Goal: Task Accomplishment & Management: Manage account settings

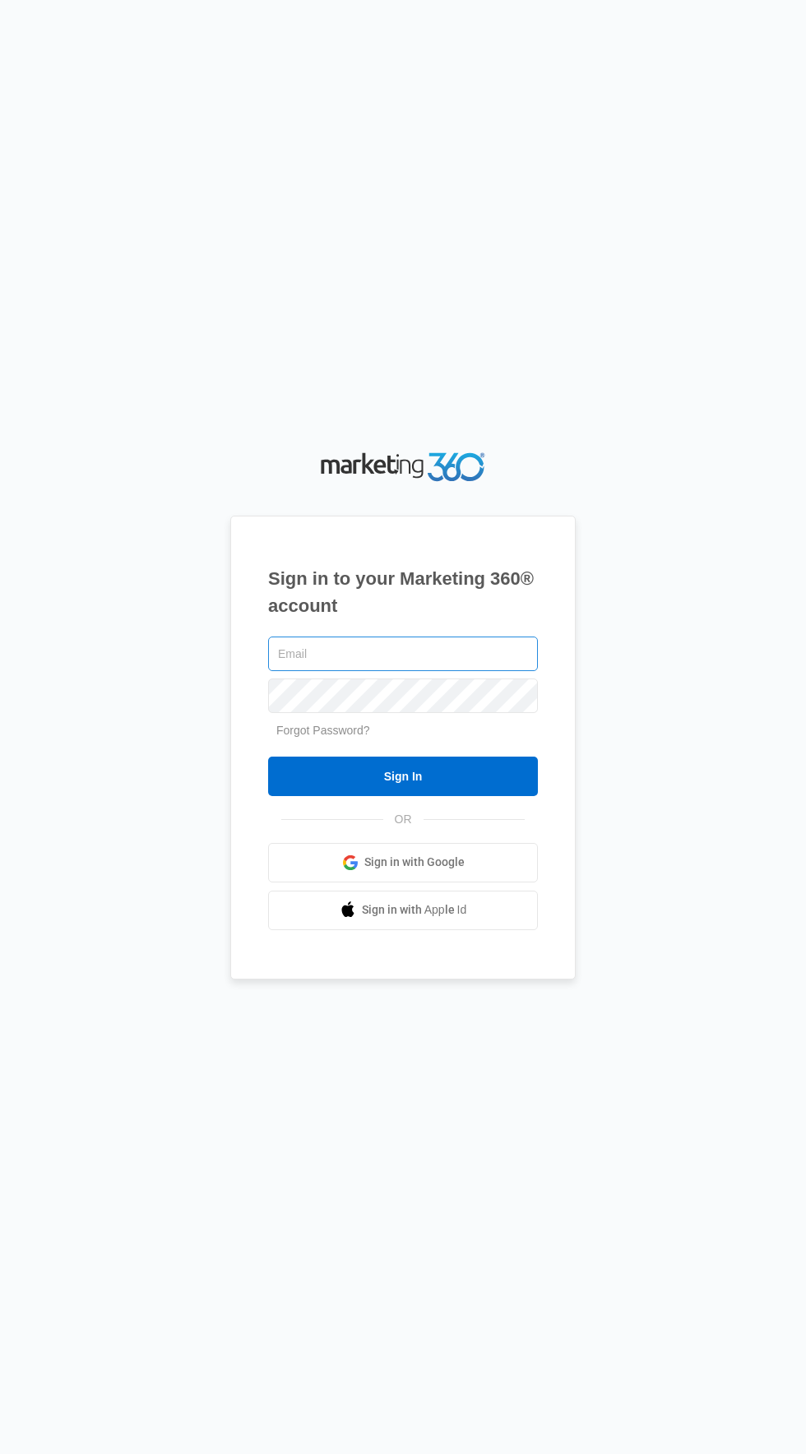
click at [489, 671] on input "text" at bounding box center [403, 653] width 270 height 35
type input "[EMAIL_ADDRESS][DOMAIN_NAME]"
click at [268, 756] on input "Sign In" at bounding box center [403, 775] width 270 height 39
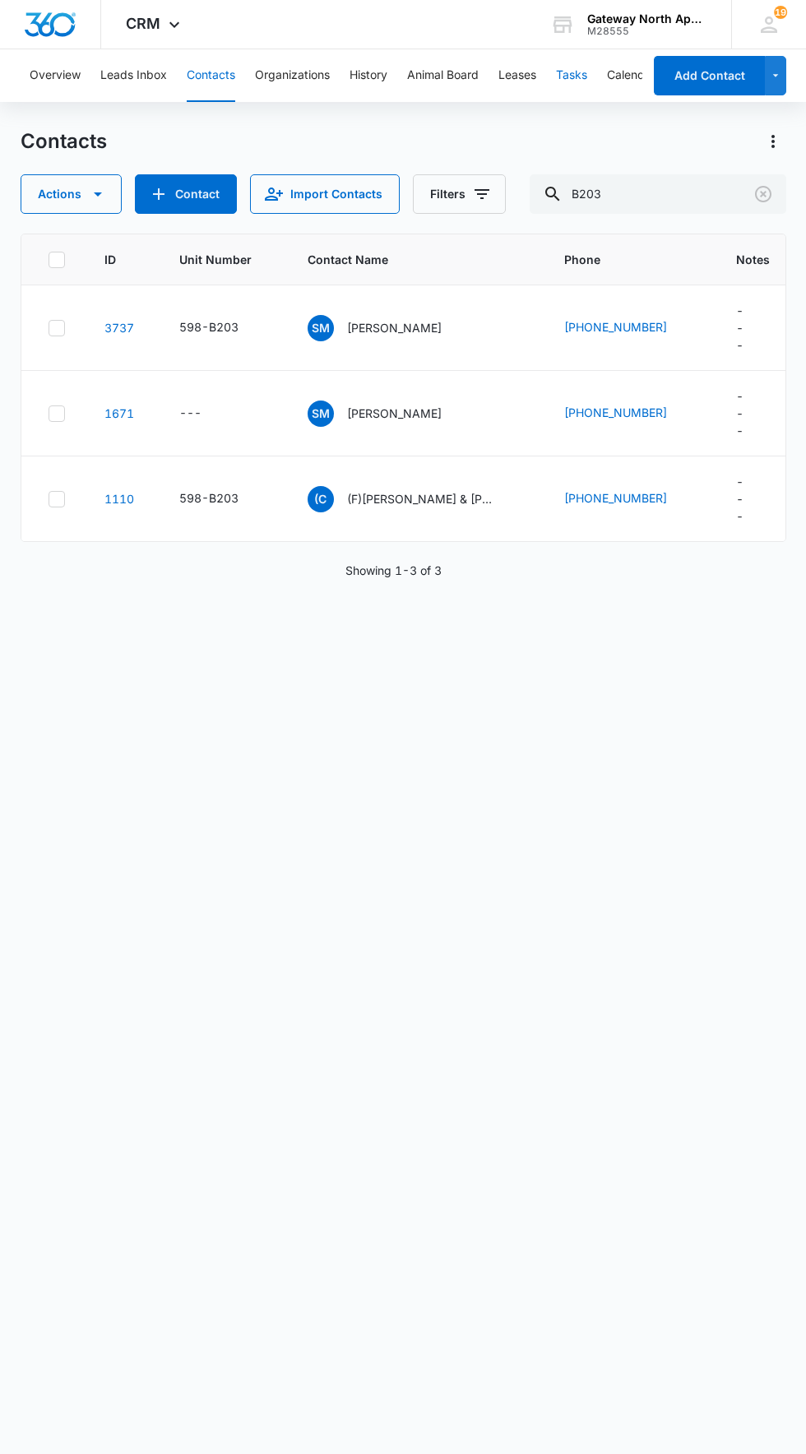
click at [580, 92] on button "Tasks" at bounding box center [571, 75] width 31 height 53
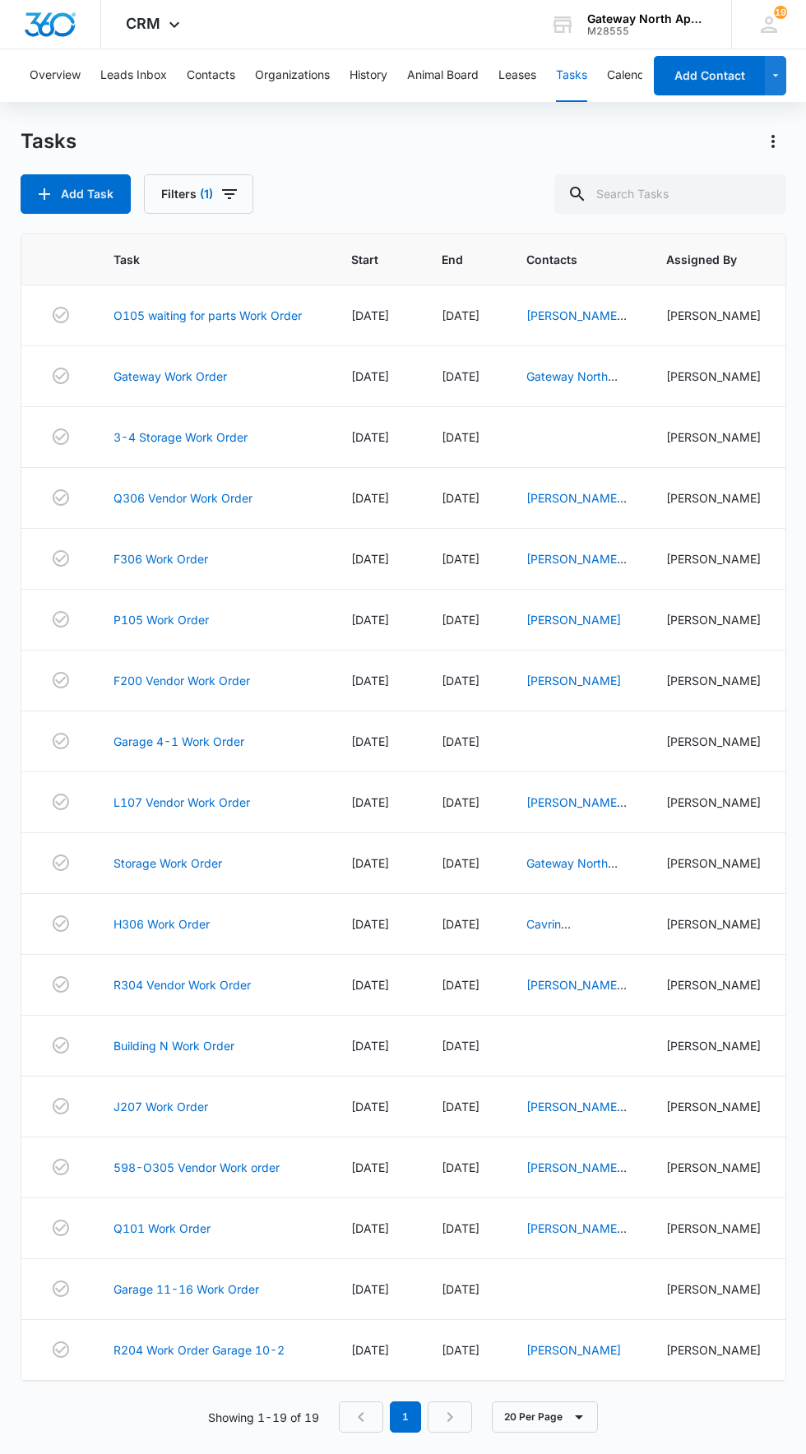
click at [185, 1419] on link "P205 Work Order" at bounding box center [160, 1410] width 95 height 17
click at [247, 1358] on link "R204 Work Order Garage 10-2" at bounding box center [198, 1349] width 171 height 17
